Goal: Find specific page/section: Find specific page/section

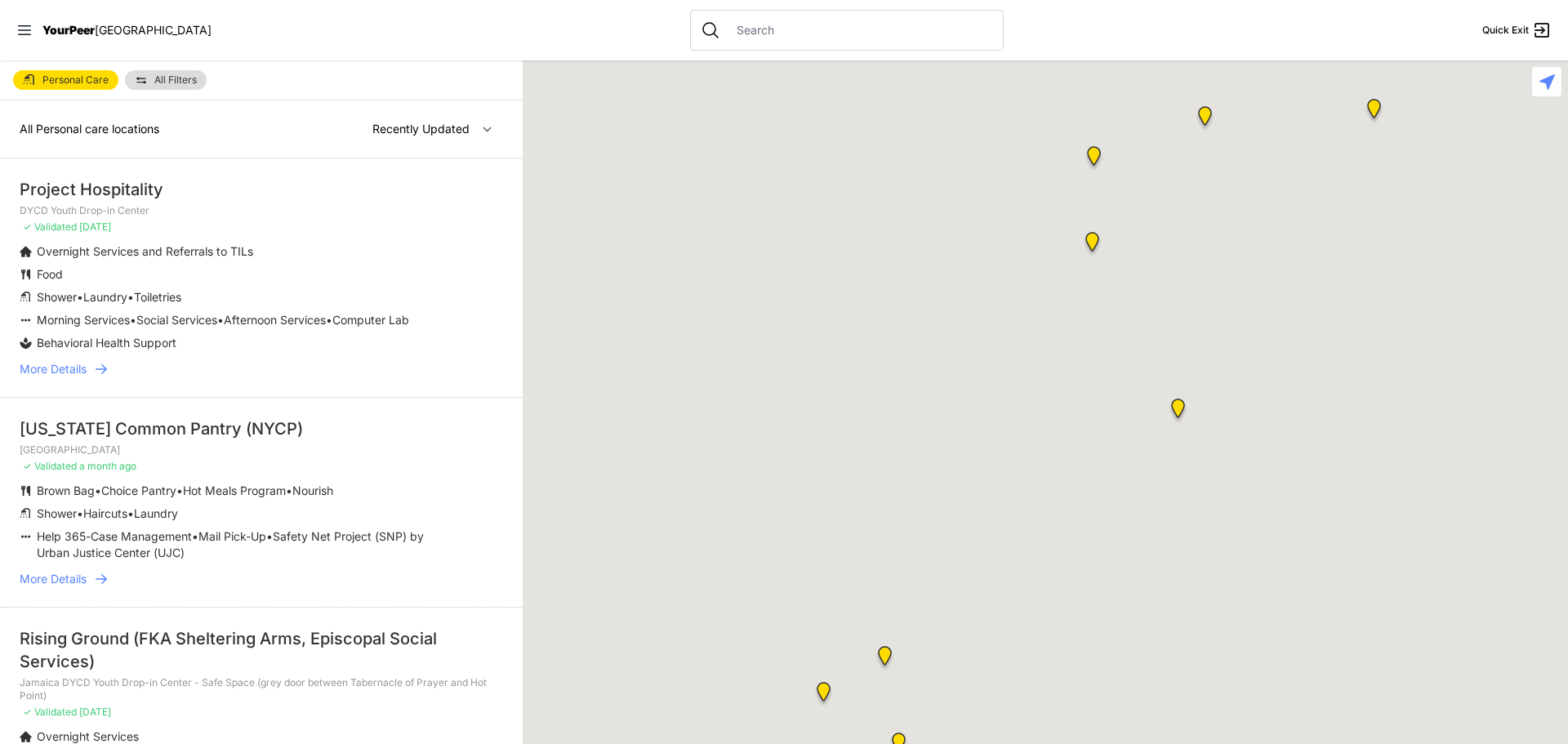
click at [83, 29] on span "YourPeer" at bounding box center [69, 30] width 53 height 14
click at [13, 25] on nav "YourPeer NYC Quick Exit" at bounding box center [784, 30] width 1568 height 60
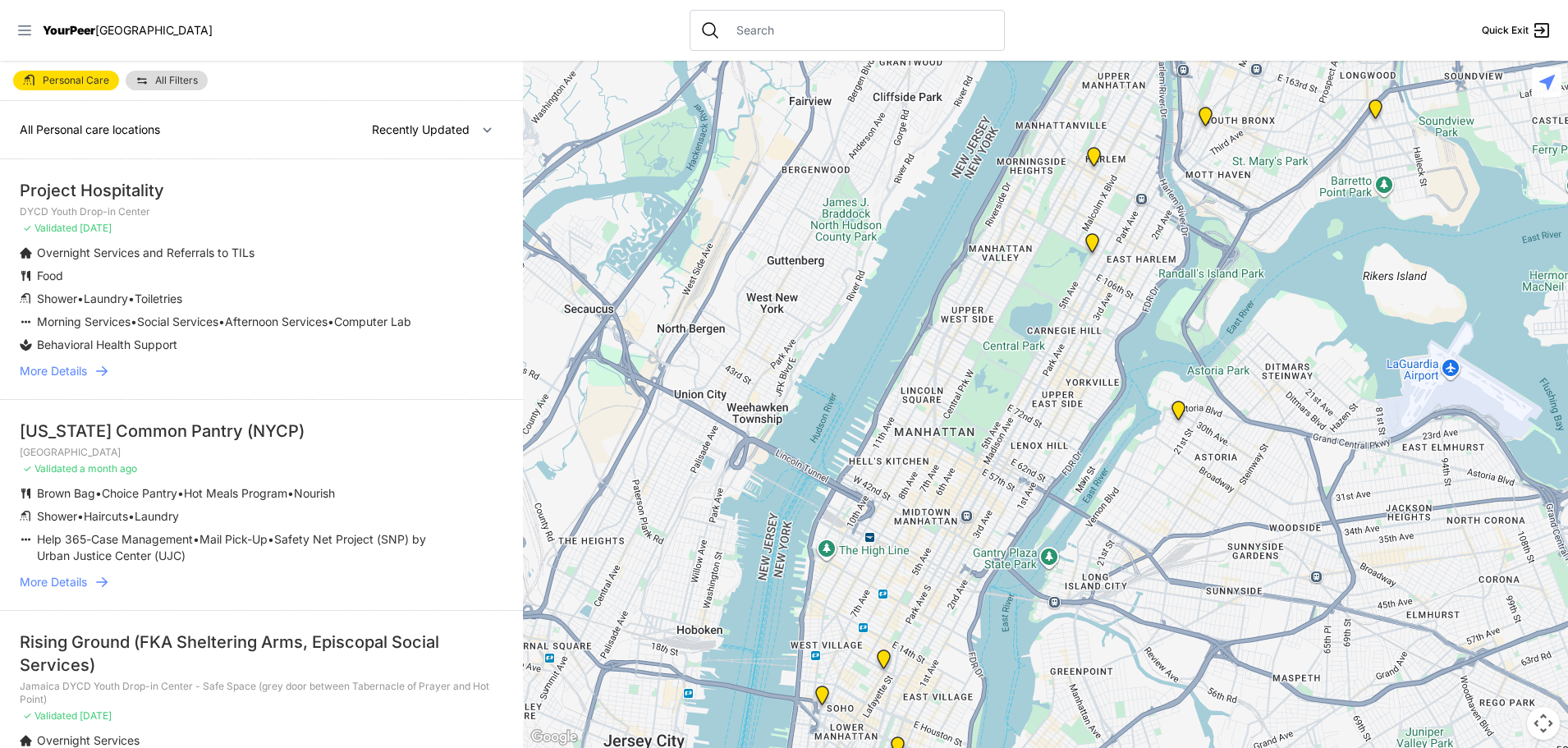
click at [20, 26] on icon at bounding box center [24, 30] width 16 height 16
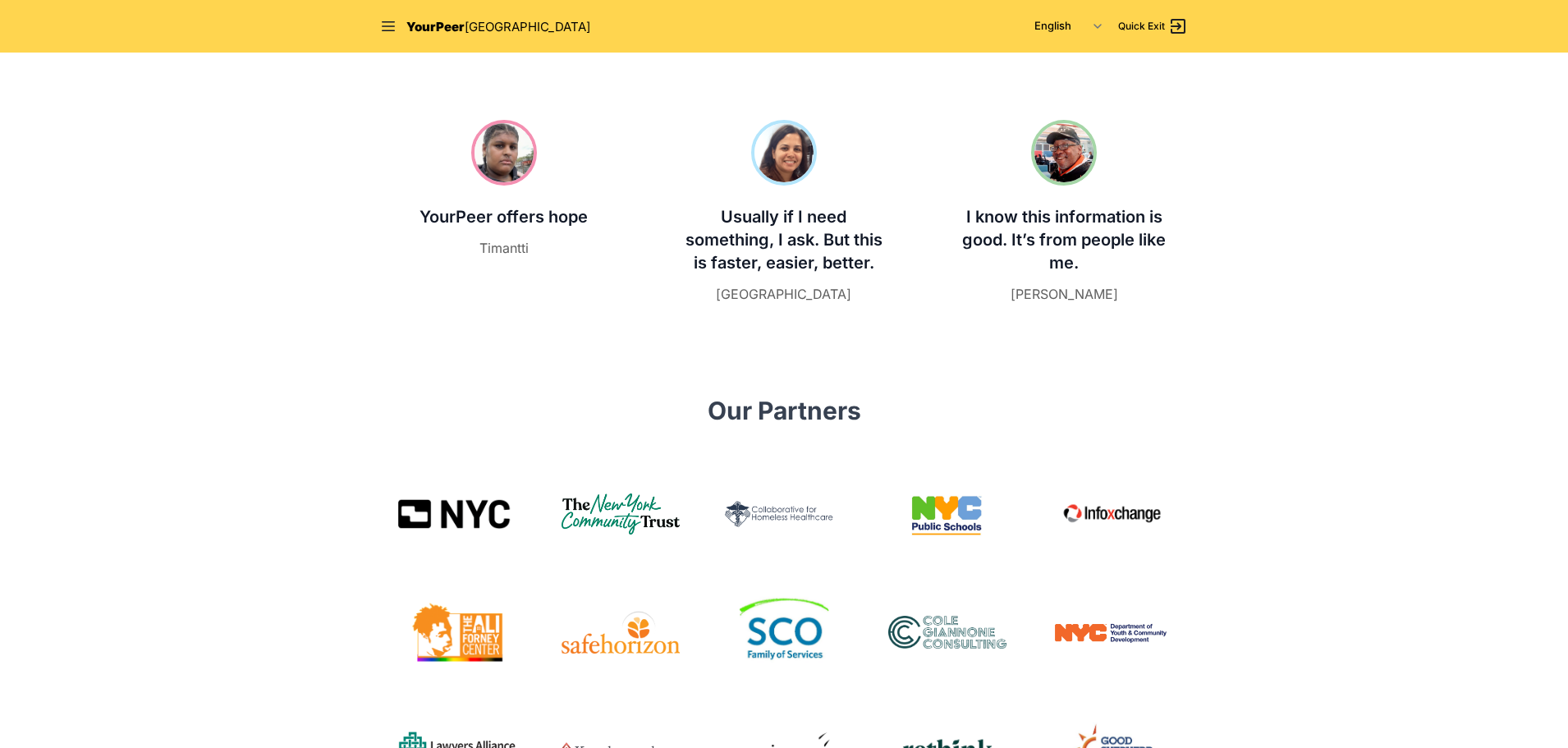
scroll to position [731, 0]
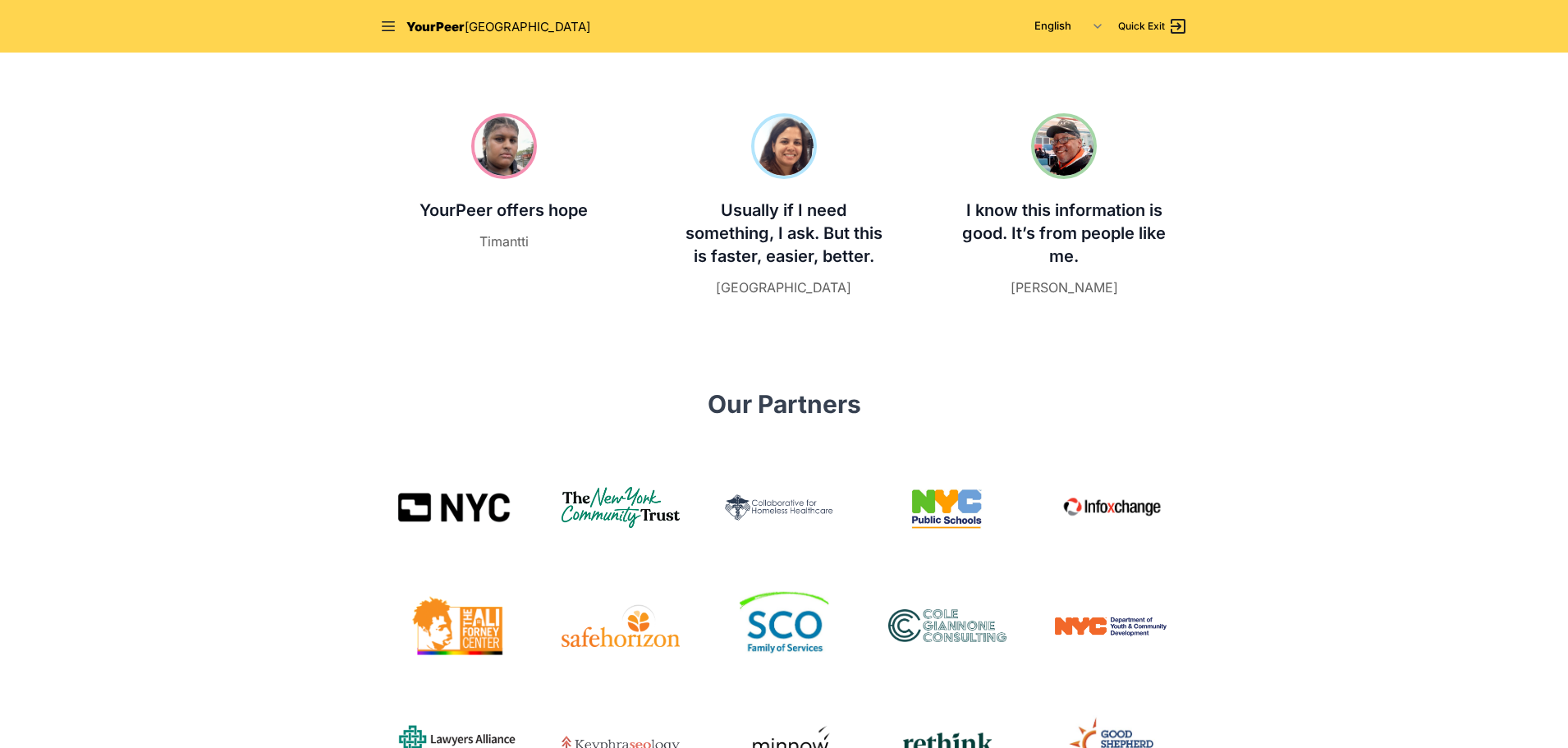
click at [170, 151] on body "Close panel YourPeer NYC Quick Exit Single Adult Families Soup Kitchen Food Pan…" at bounding box center [784, 688] width 1568 height 2837
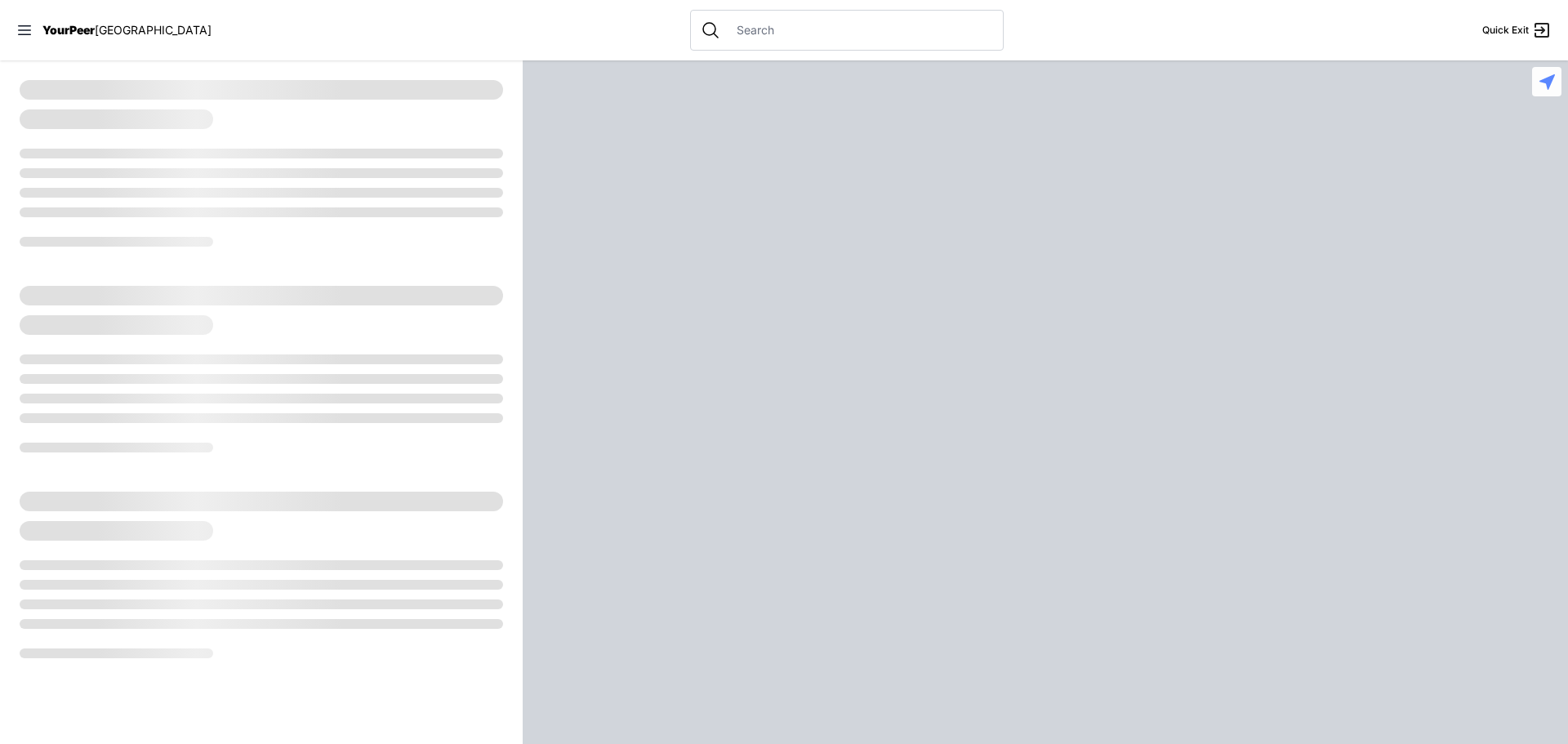
select select "recentlyUpdated"
